Goal: Information Seeking & Learning: Learn about a topic

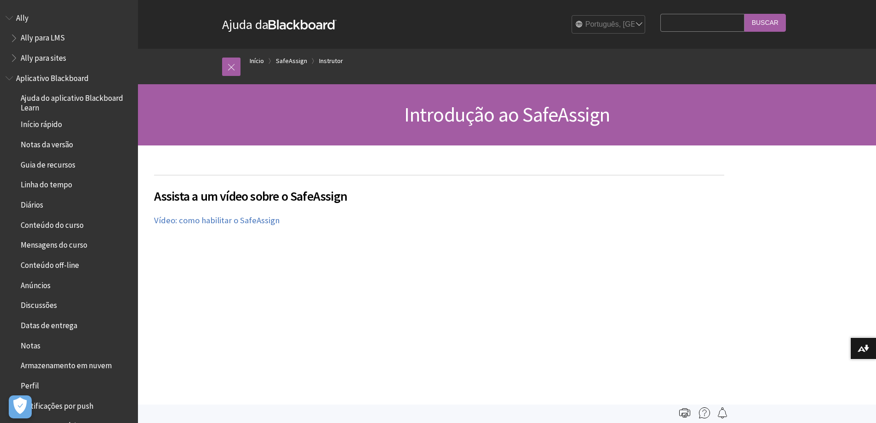
scroll to position [761, 0]
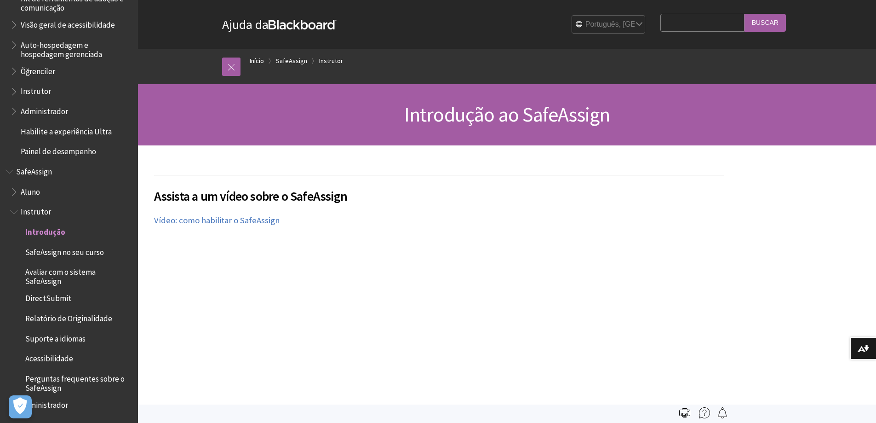
click at [768, 22] on input "Buscar" at bounding box center [765, 23] width 41 height 18
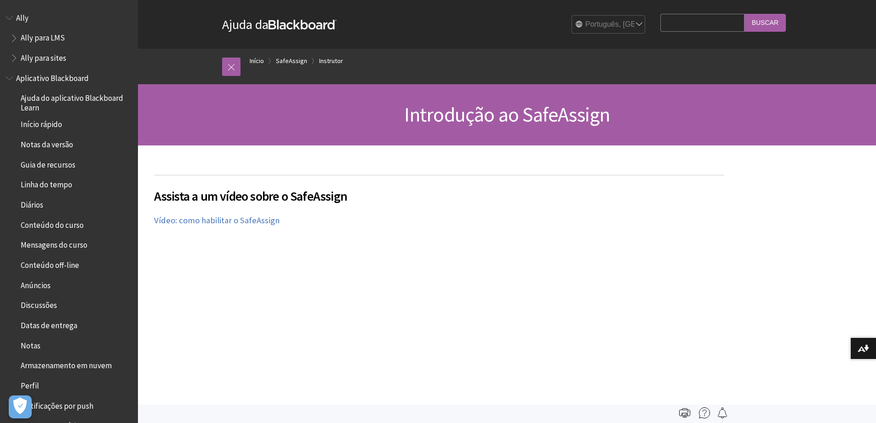
scroll to position [761, 0]
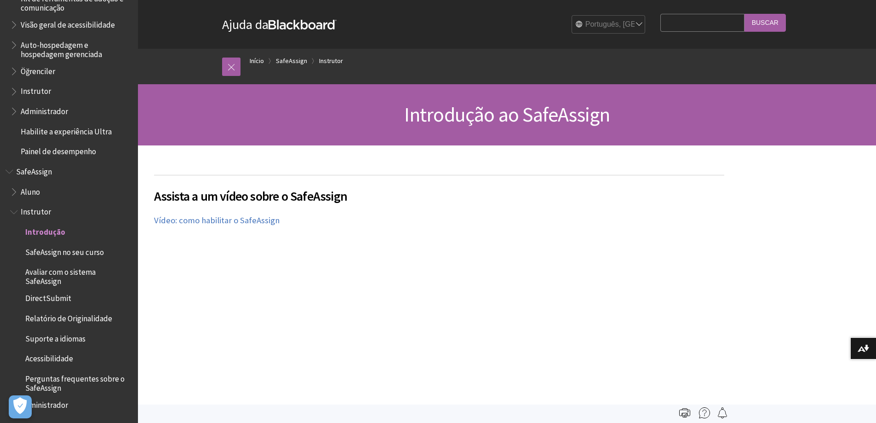
click at [768, 22] on input "Buscar" at bounding box center [765, 23] width 41 height 18
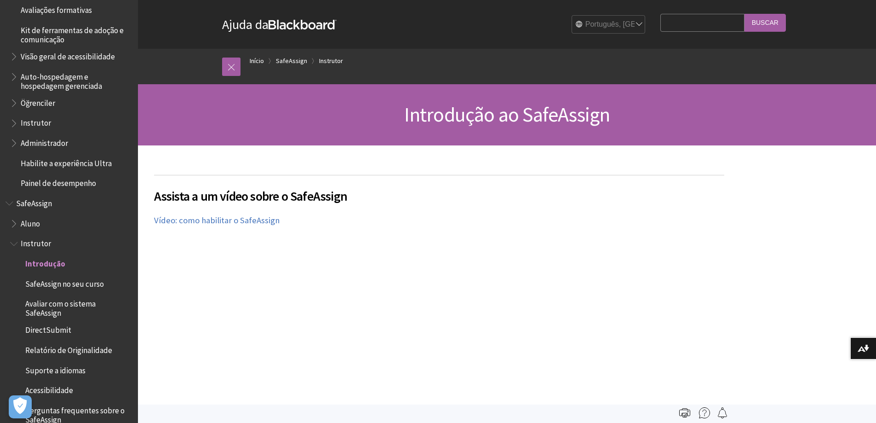
scroll to position [715, 0]
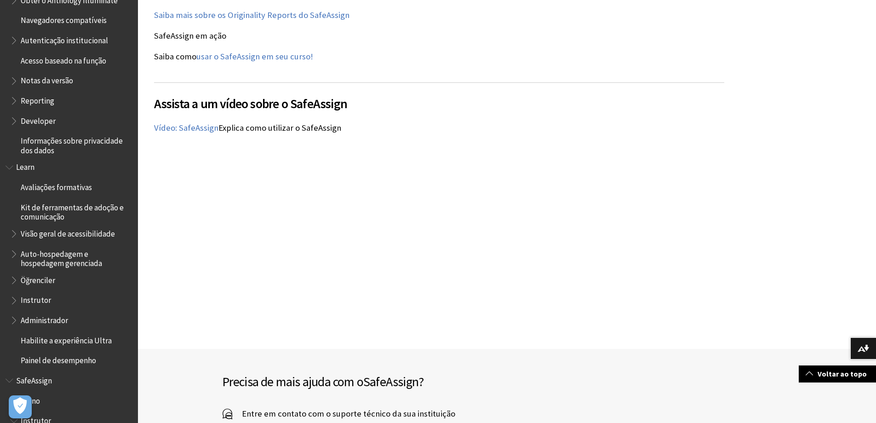
scroll to position [1080, 0]
